Goal: Transaction & Acquisition: Purchase product/service

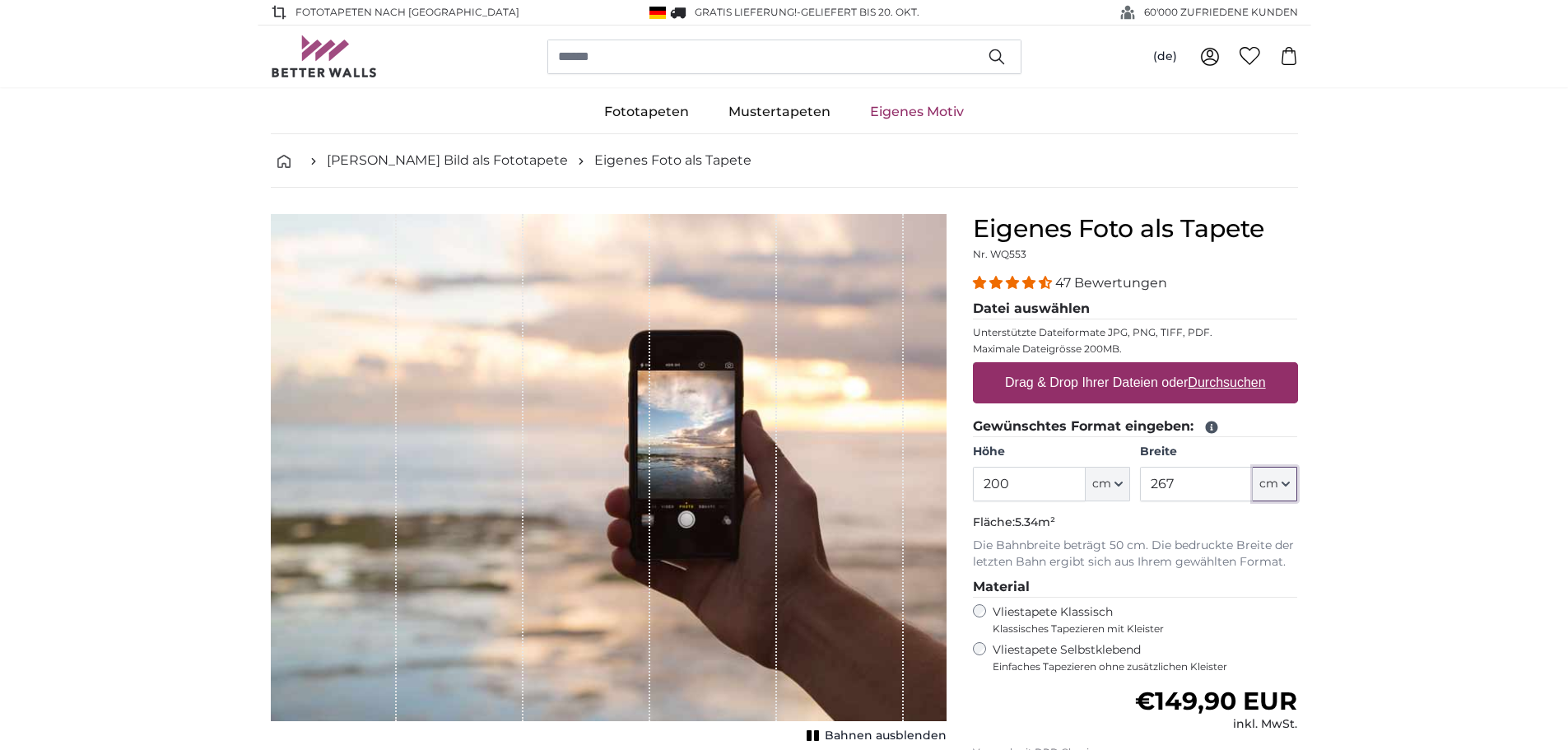
click at [1289, 485] on icon "button" at bounding box center [1285, 483] width 9 height 9
click at [1172, 479] on input "267" at bounding box center [1196, 484] width 112 height 34
drag, startPoint x: 1175, startPoint y: 479, endPoint x: 1133, endPoint y: 485, distance: 42.4
click at [1133, 485] on div "Höhe 200 ft cm Centimeter (cm) Inches (inch) Feet (ft. in.) Breite 267 ft cm Ce…" at bounding box center [1135, 472] width 325 height 57
type input "500"
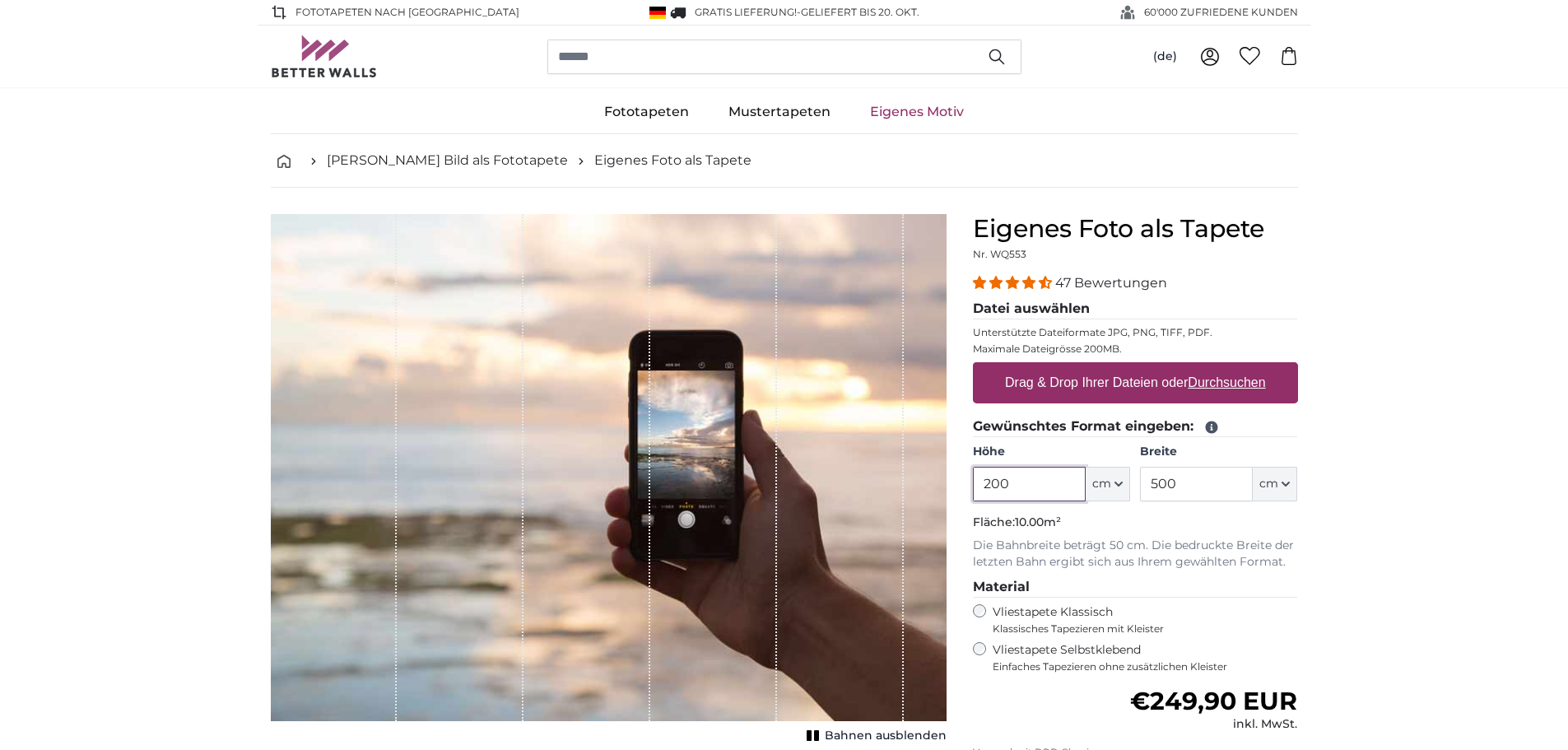
drag, startPoint x: 1014, startPoint y: 484, endPoint x: 964, endPoint y: 493, distance: 50.8
click at [964, 493] on div "Eigenes Foto als Tapete Nr. WQ553 47 Bewertungen Datei auswählen Unterstützte D…" at bounding box center [1135, 585] width 352 height 741
type input "70"
